Goal: Navigation & Orientation: Find specific page/section

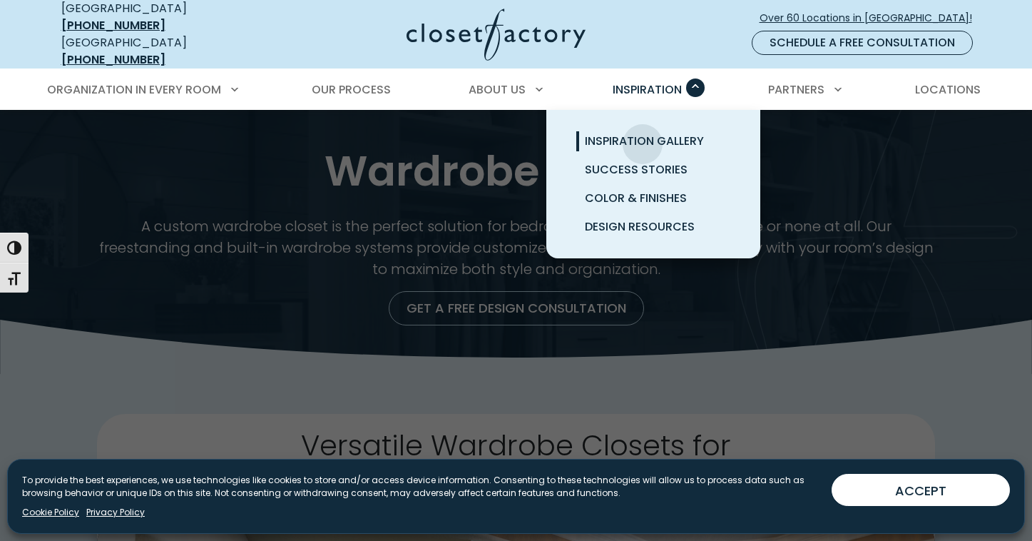
click at [643, 133] on span "Inspiration Gallery" at bounding box center [644, 141] width 119 height 16
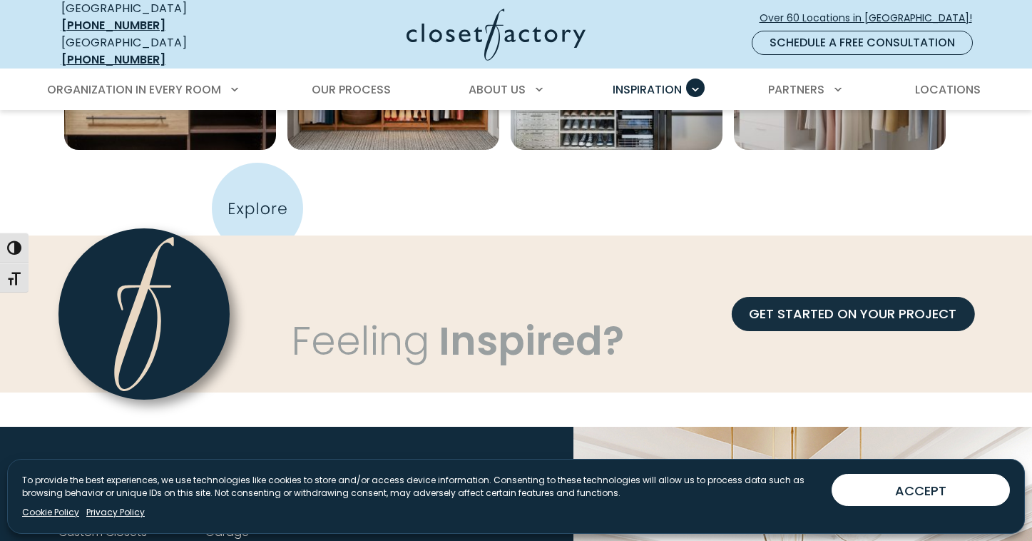
scroll to position [1338, 0]
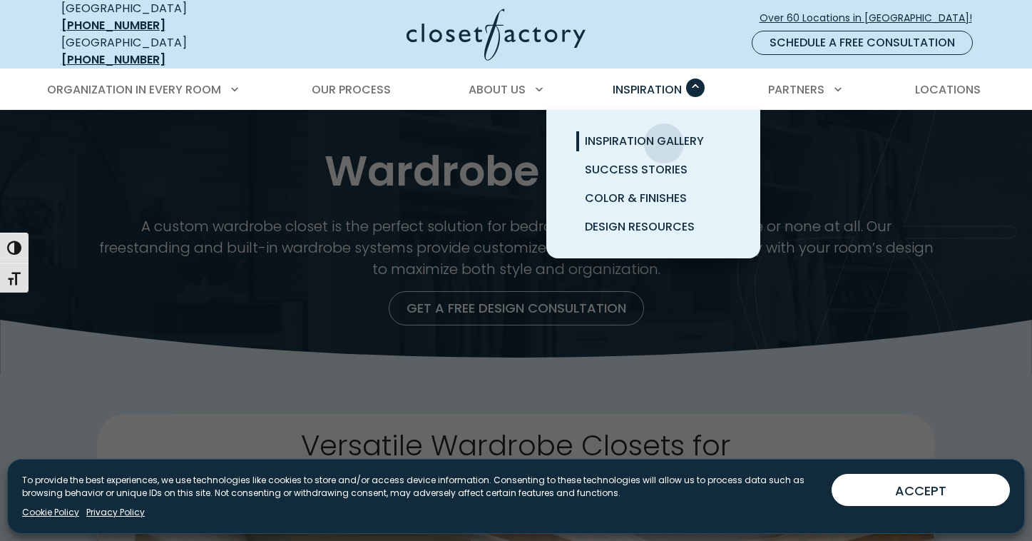
click at [664, 133] on span "Inspiration Gallery" at bounding box center [644, 141] width 119 height 16
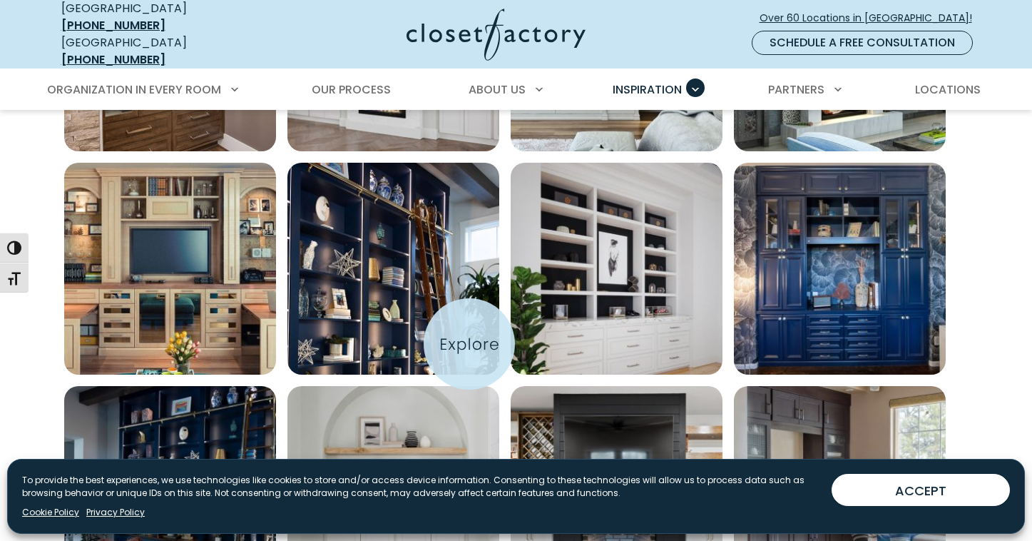
scroll to position [677, 0]
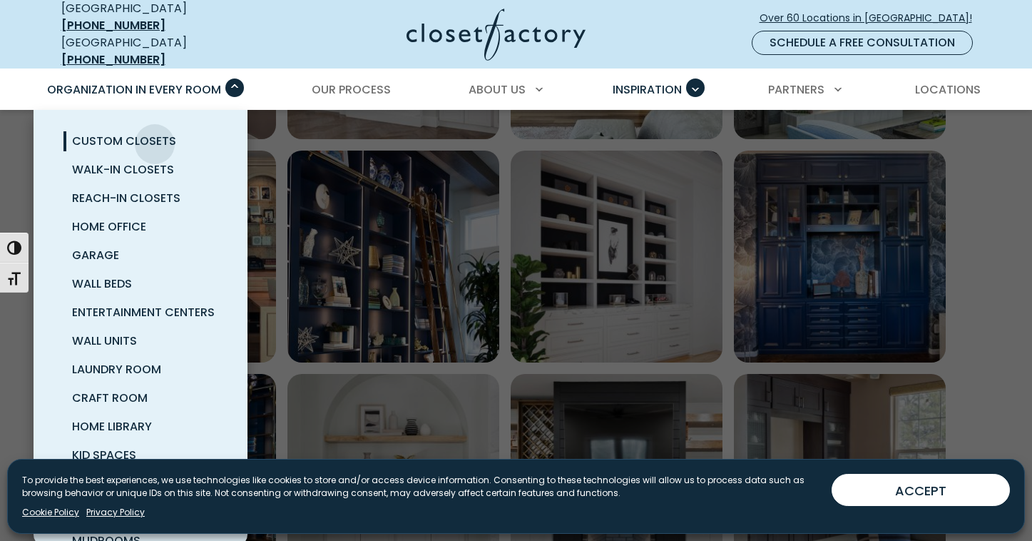
click at [155, 133] on span "Custom Closets" at bounding box center [124, 141] width 104 height 16
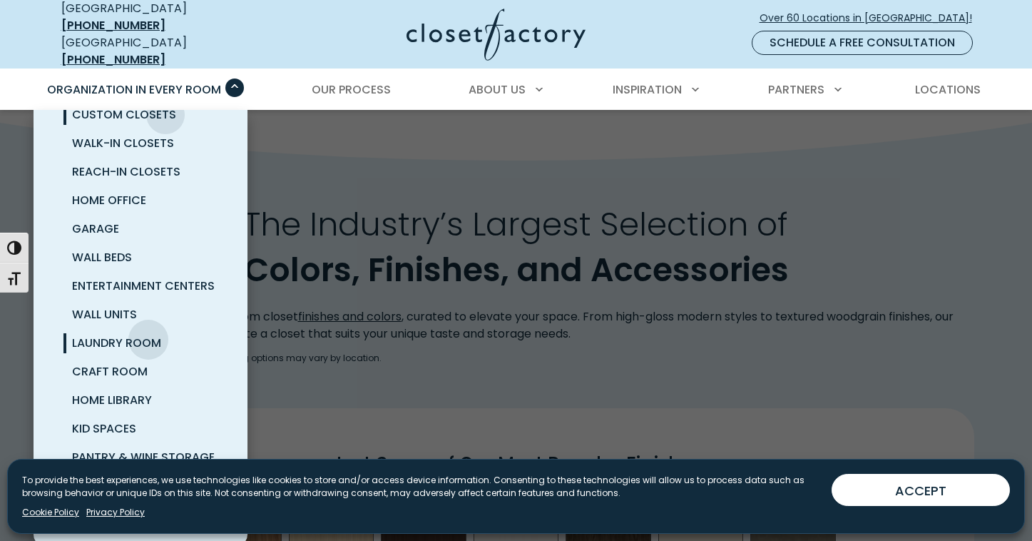
scroll to position [1685, 0]
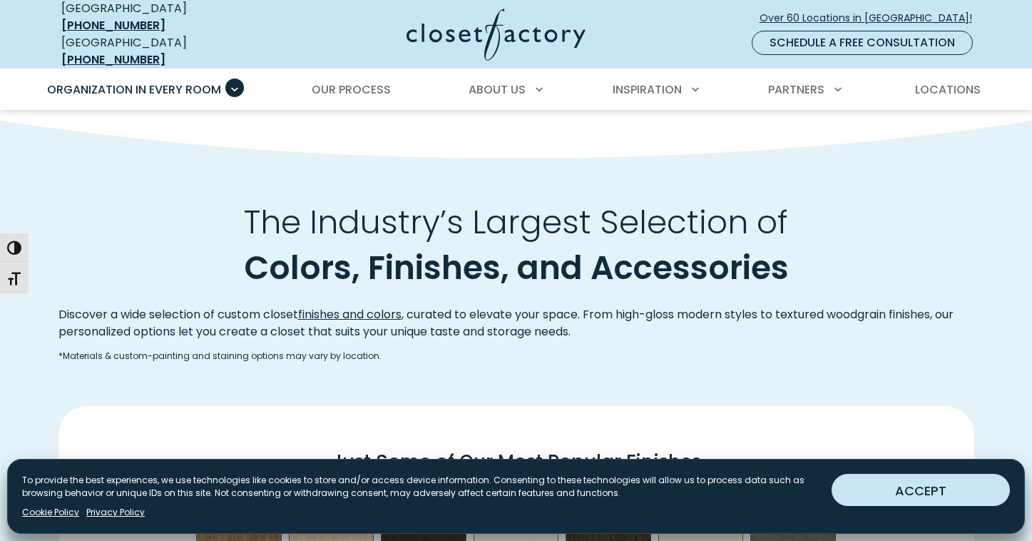
click at [951, 499] on button "ACCEPT" at bounding box center [921, 490] width 178 height 32
